Goal: Task Accomplishment & Management: Manage account settings

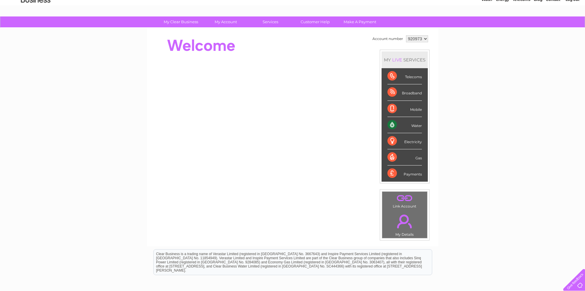
scroll to position [37, 0]
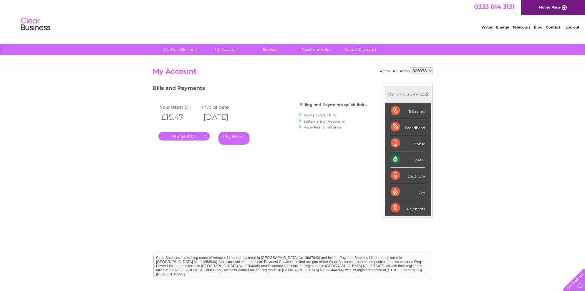
click at [196, 137] on link "." at bounding box center [183, 136] width 51 height 9
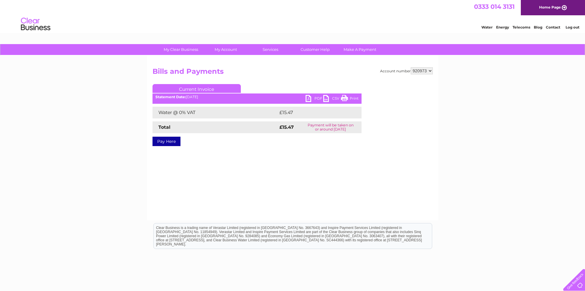
click at [309, 97] on link "PDF" at bounding box center [315, 99] width 18 height 9
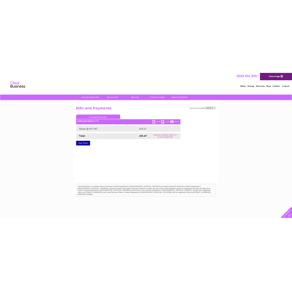
scroll to position [1, 0]
